Goal: Transaction & Acquisition: Purchase product/service

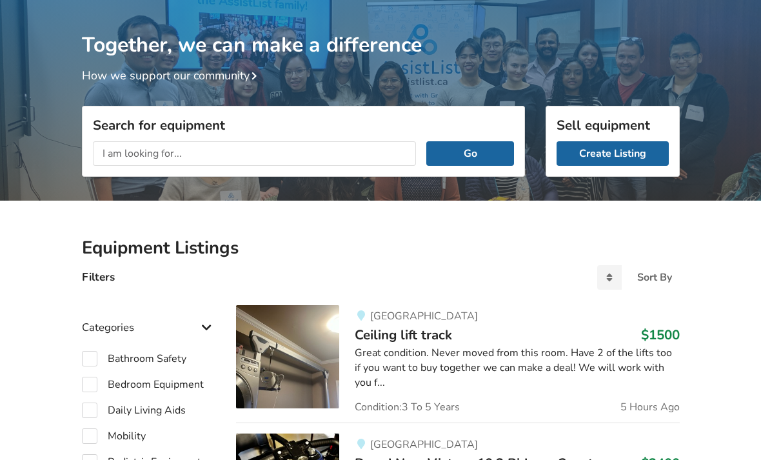
click at [183, 154] on input "text" at bounding box center [255, 153] width 324 height 25
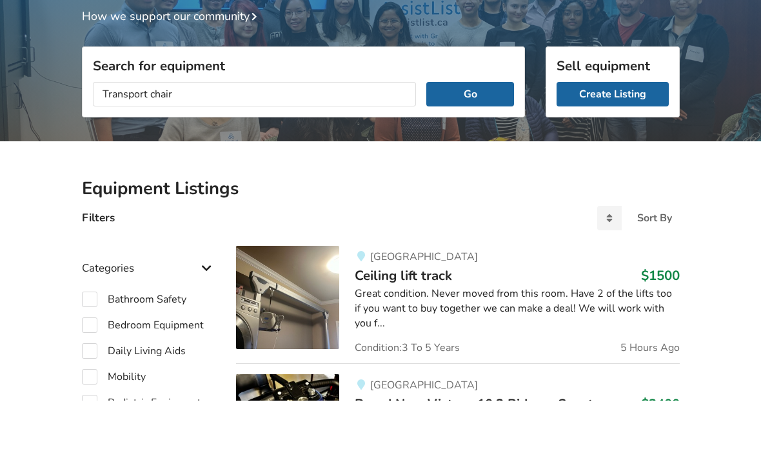
type input "Transport chair"
click at [466, 141] on button "Go" at bounding box center [469, 153] width 87 height 25
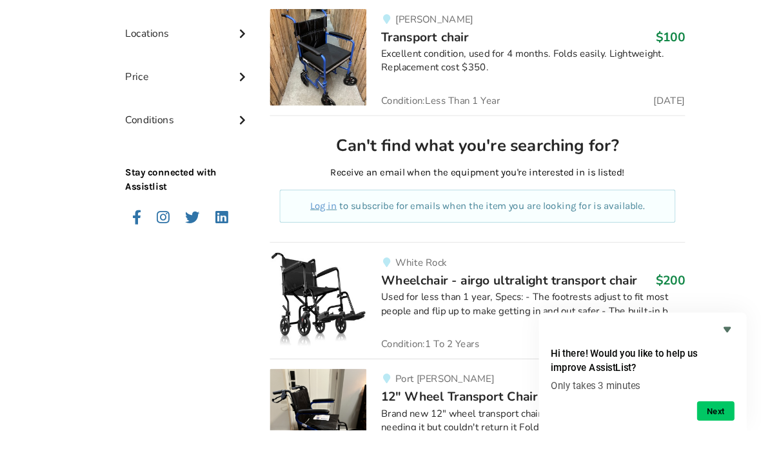
scroll to position [716, 0]
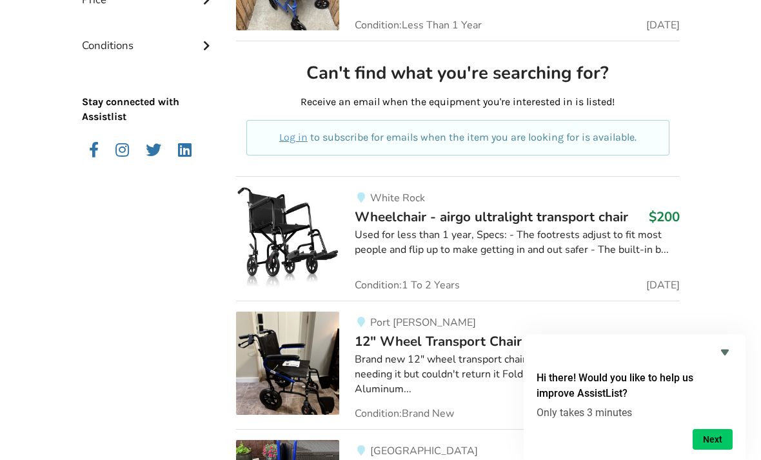
click at [723, 360] on icon "Hide survey" at bounding box center [724, 351] width 15 height 15
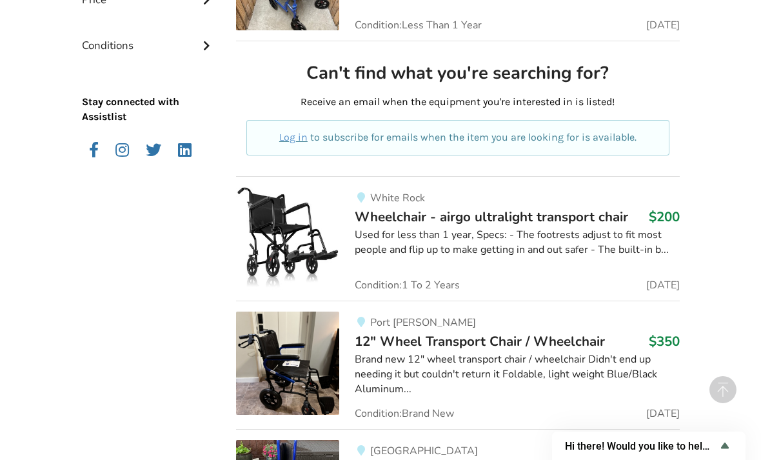
scroll to position [736, 0]
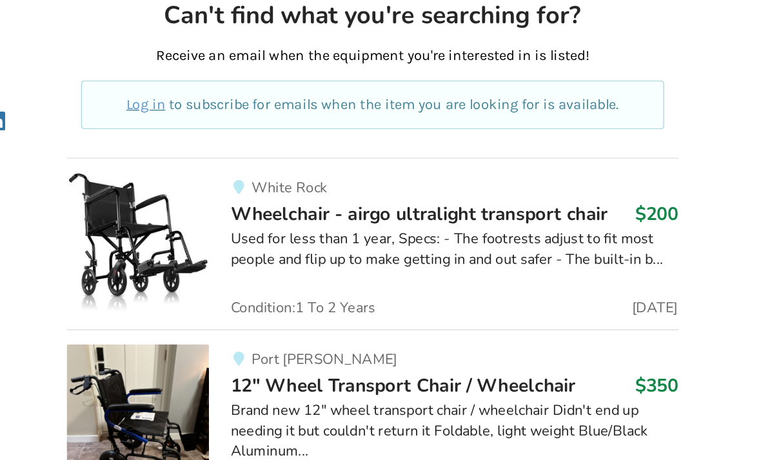
click at [391, 188] on span "Wheelchair - airgo ultralight transport chair" at bounding box center [491, 197] width 273 height 18
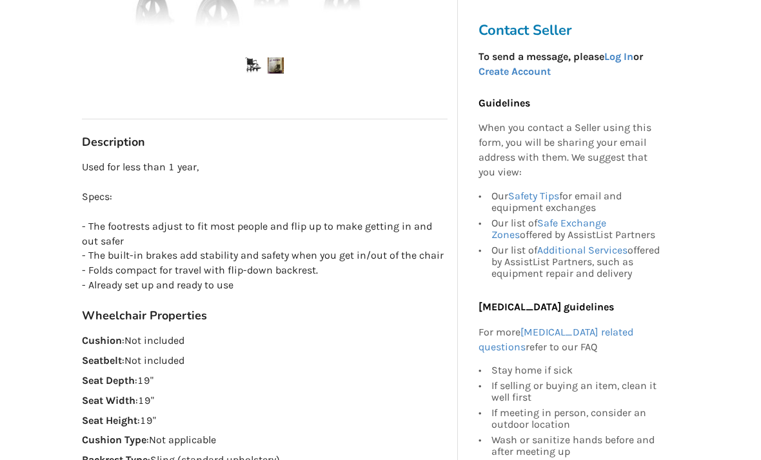
scroll to position [579, 0]
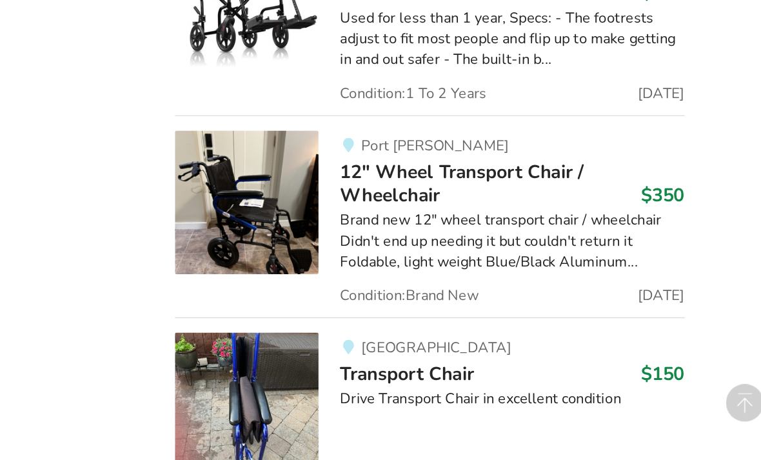
scroll to position [889, 0]
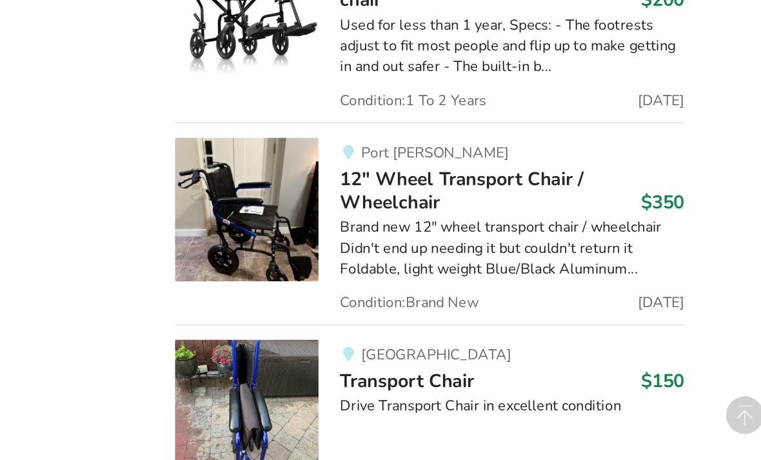
click at [432, 304] on span "Condition: Brand New" at bounding box center [481, 309] width 99 height 10
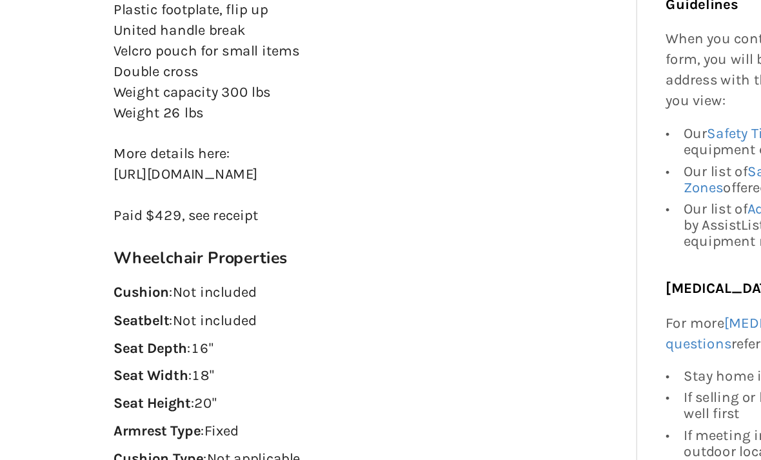
scroll to position [805, 0]
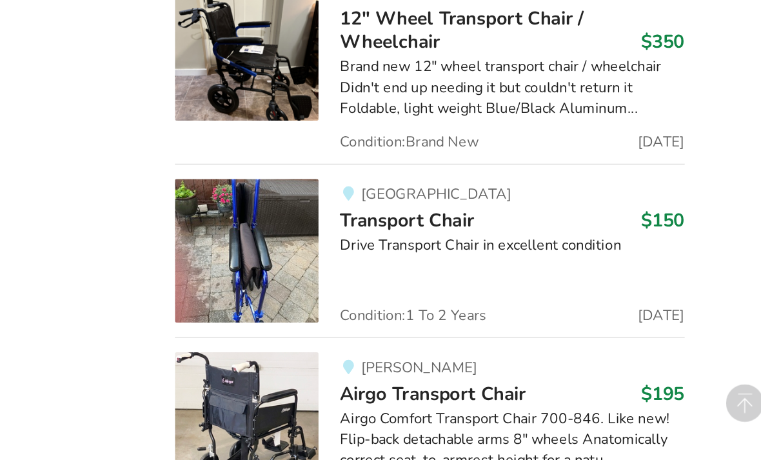
scroll to position [1006, 0]
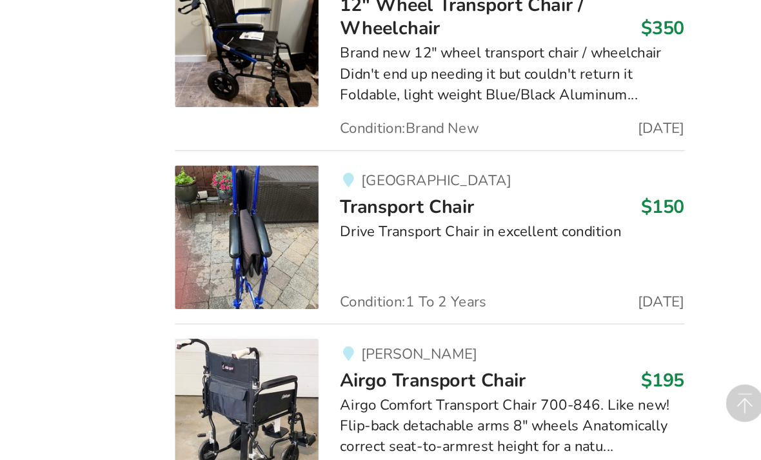
click at [432, 239] on span "Transport Chair" at bounding box center [480, 248] width 96 height 18
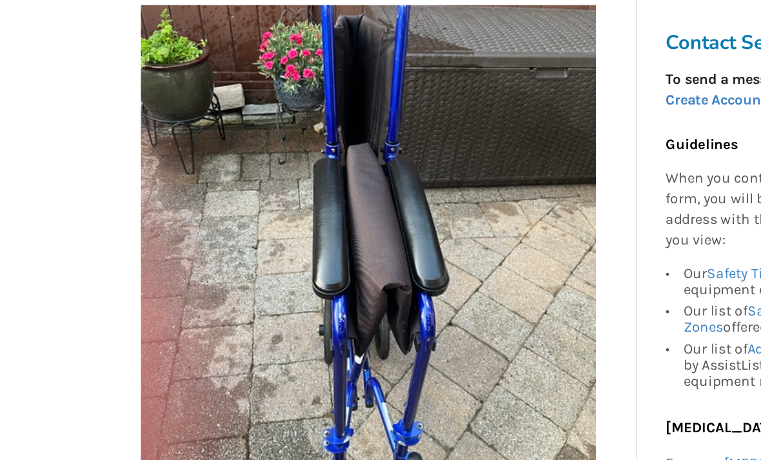
scroll to position [226, 0]
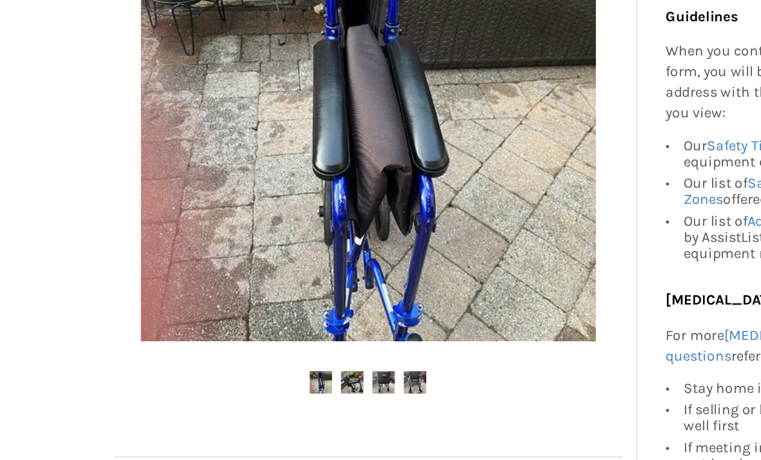
click at [254, 358] on img at bounding box center [253, 366] width 16 height 16
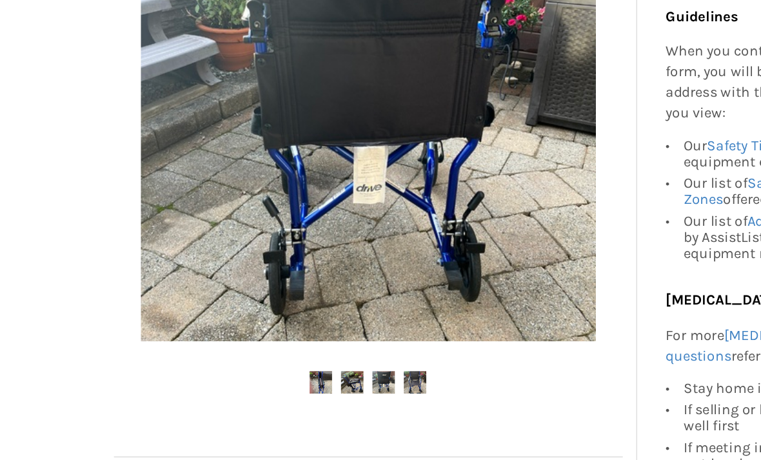
click at [274, 358] on img at bounding box center [276, 366] width 16 height 16
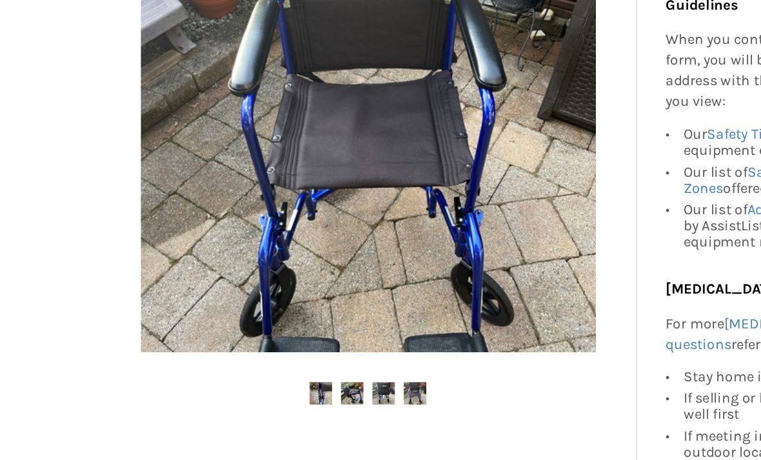
scroll to position [210, 0]
click at [297, 374] on img at bounding box center [298, 382] width 16 height 16
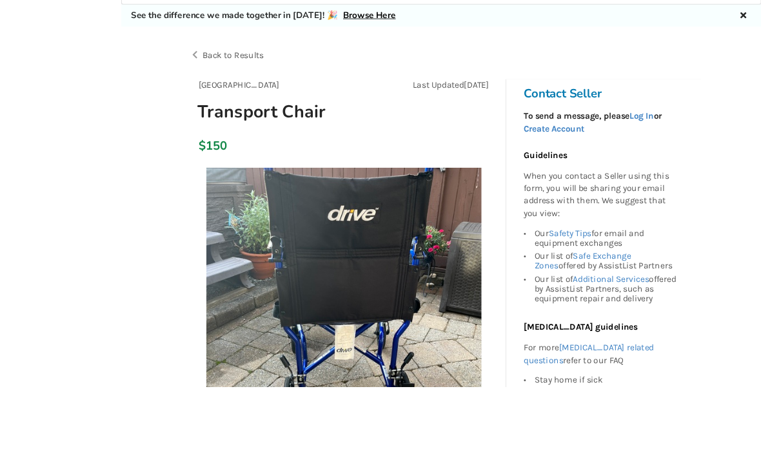
scroll to position [127, 0]
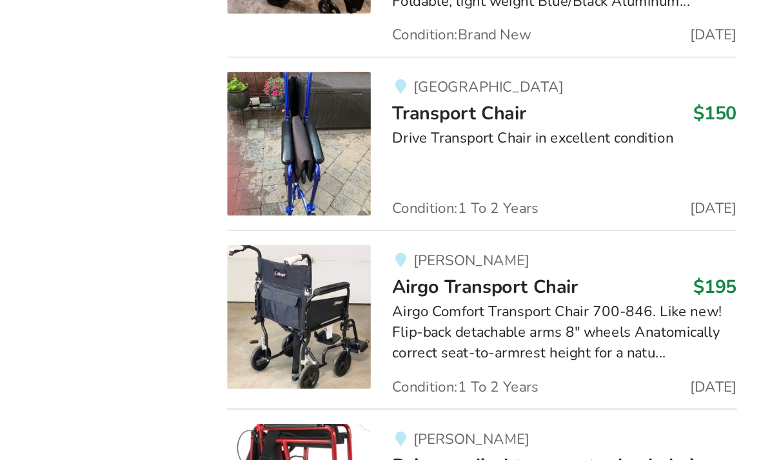
scroll to position [1082, 0]
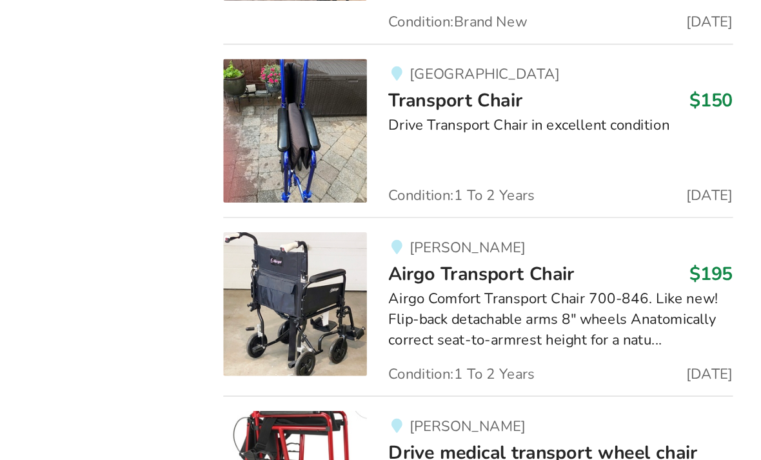
click at [432, 288] on span "Airgo Transport Chair" at bounding box center [499, 297] width 134 height 18
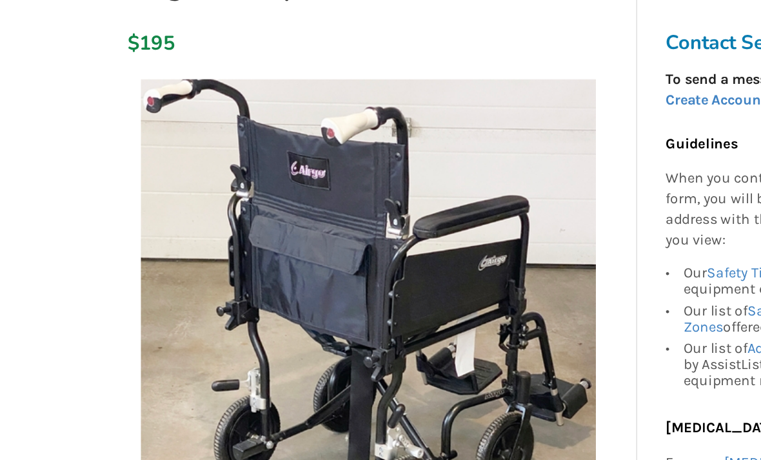
scroll to position [178, 0]
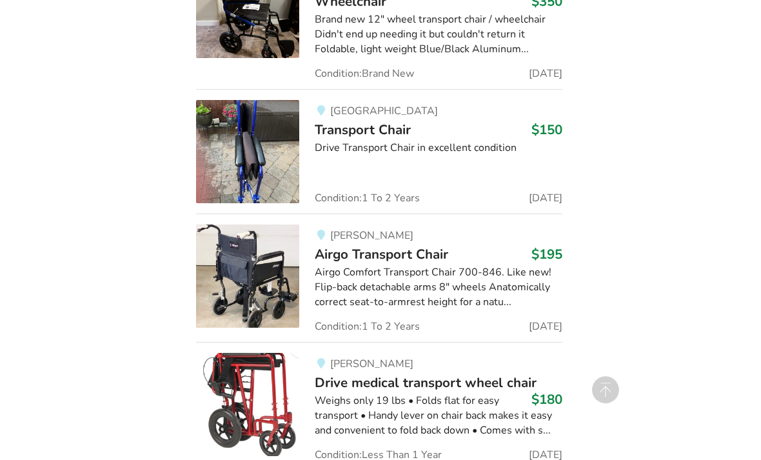
scroll to position [1125, 0]
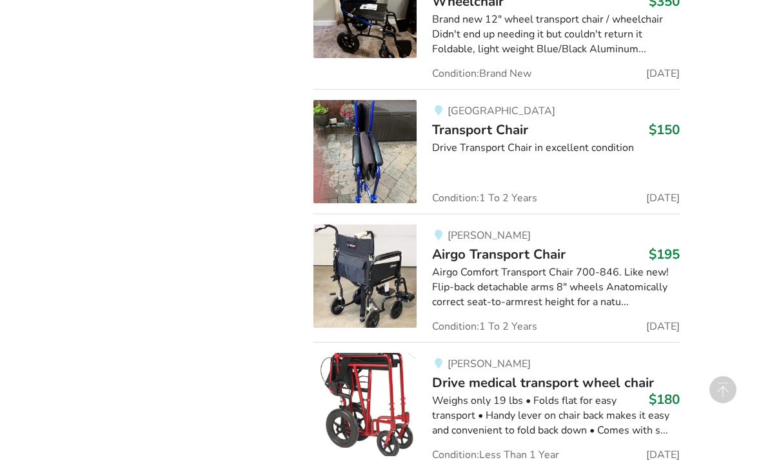
click at [544, 373] on span "Drive medical transport wheel chair" at bounding box center [543, 382] width 222 height 18
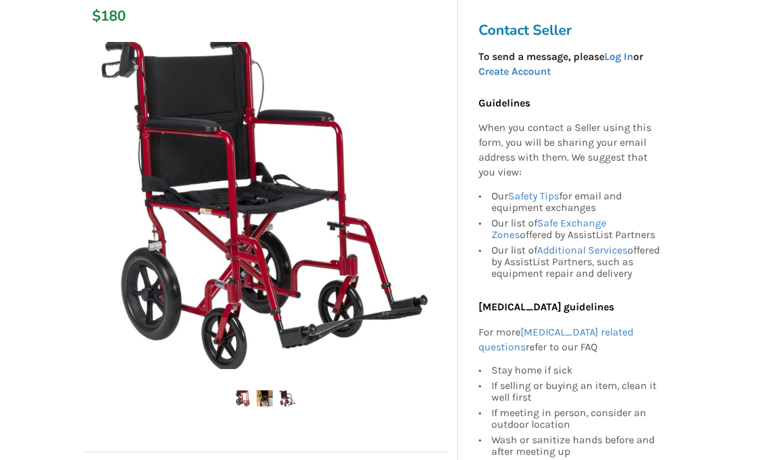
scroll to position [223, 0]
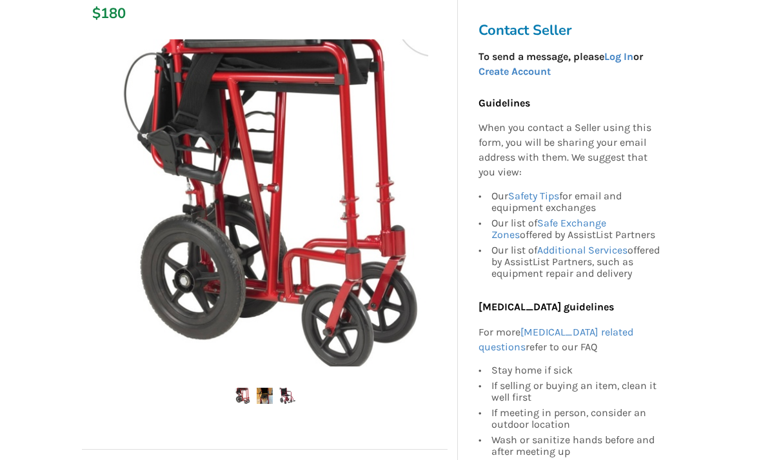
click at [288, 394] on img at bounding box center [287, 396] width 16 height 16
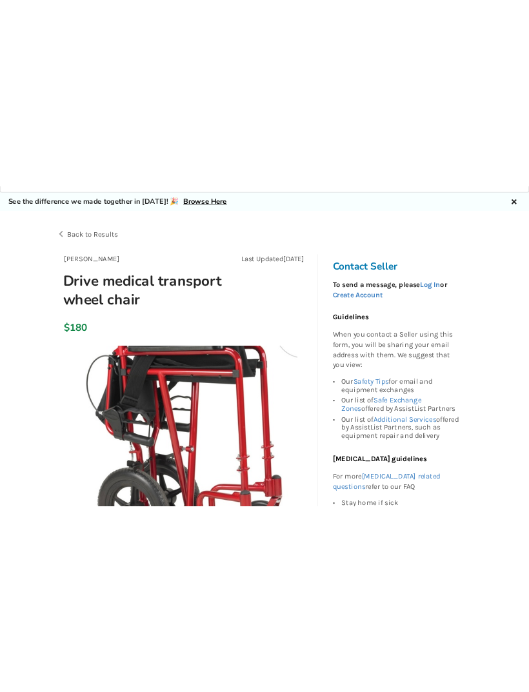
scroll to position [0, 0]
